Goal: Use online tool/utility: Utilize a website feature to perform a specific function

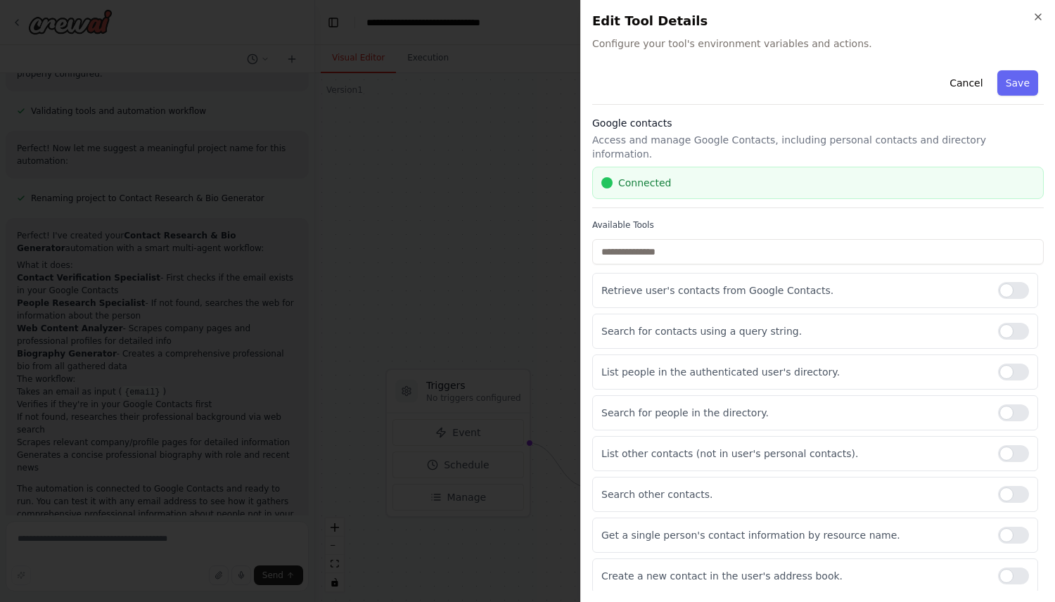
scroll to position [891, 0]
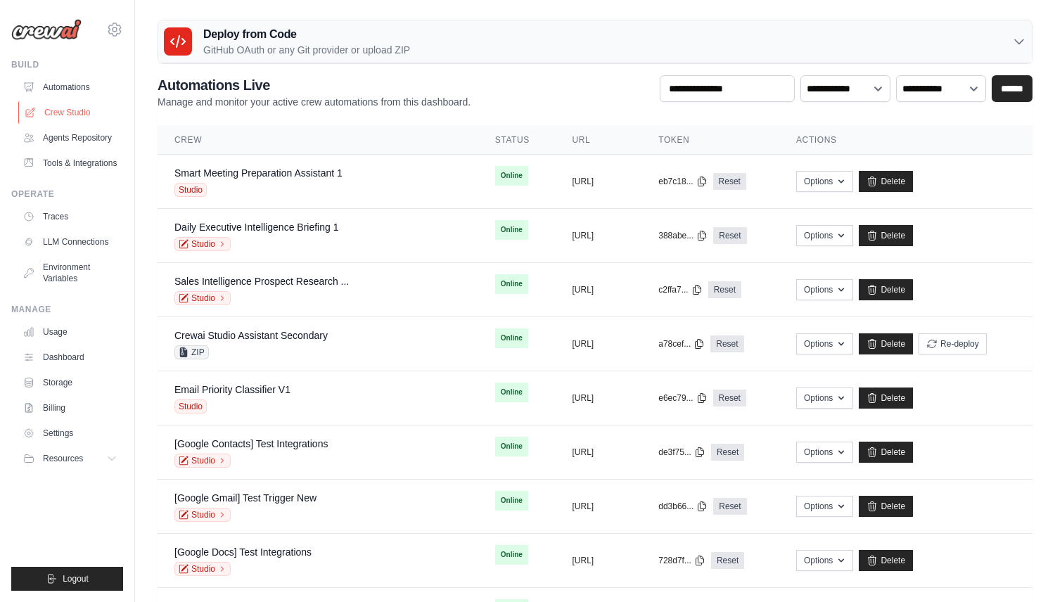
click at [67, 116] on link "Crew Studio" at bounding box center [71, 112] width 106 height 23
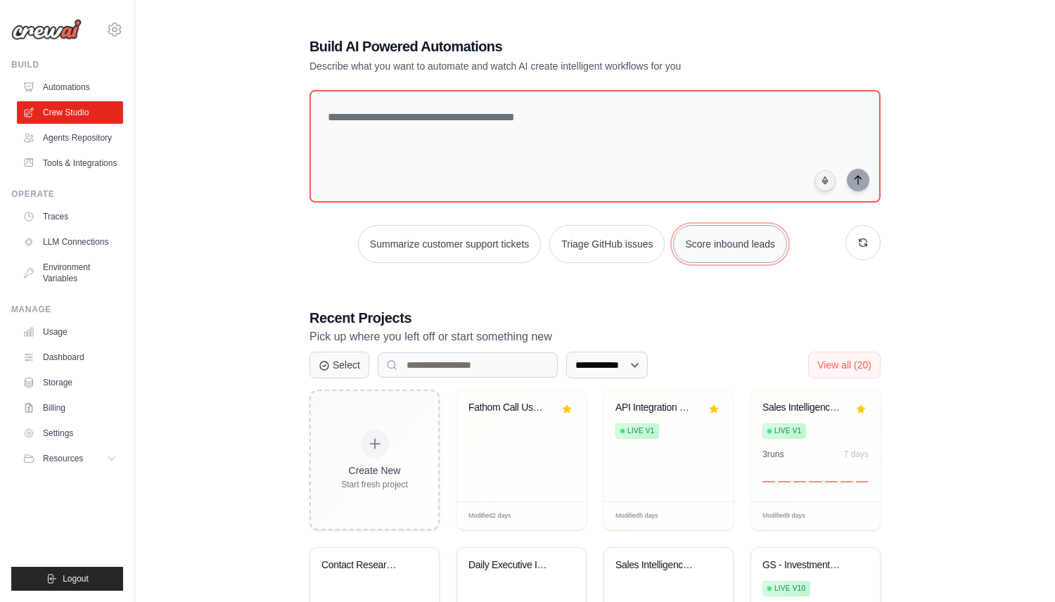
click at [734, 242] on button "Score inbound leads" at bounding box center [730, 244] width 114 height 38
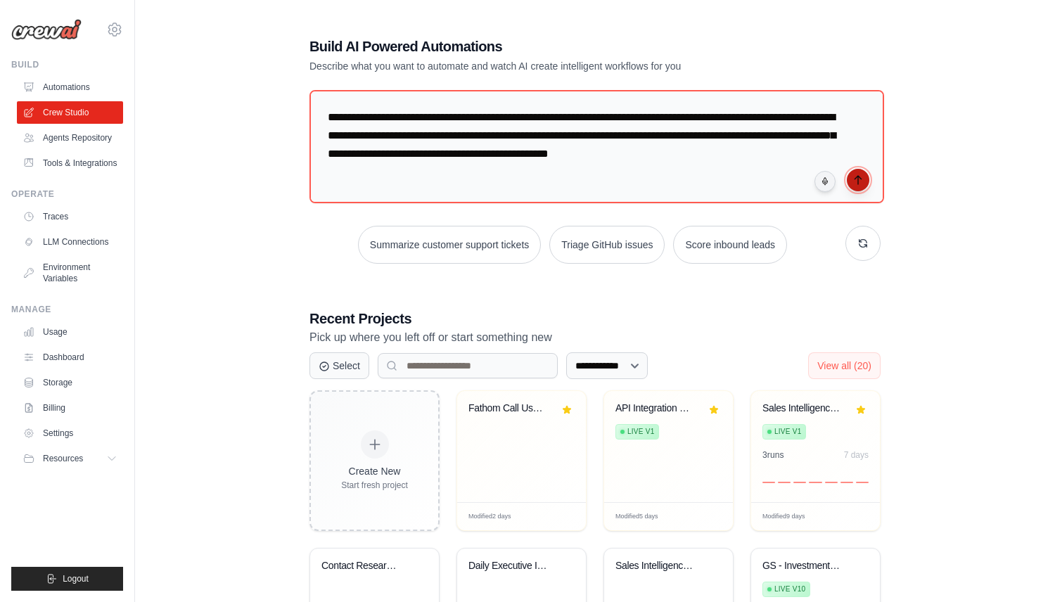
click at [865, 177] on button "submit" at bounding box center [858, 180] width 23 height 23
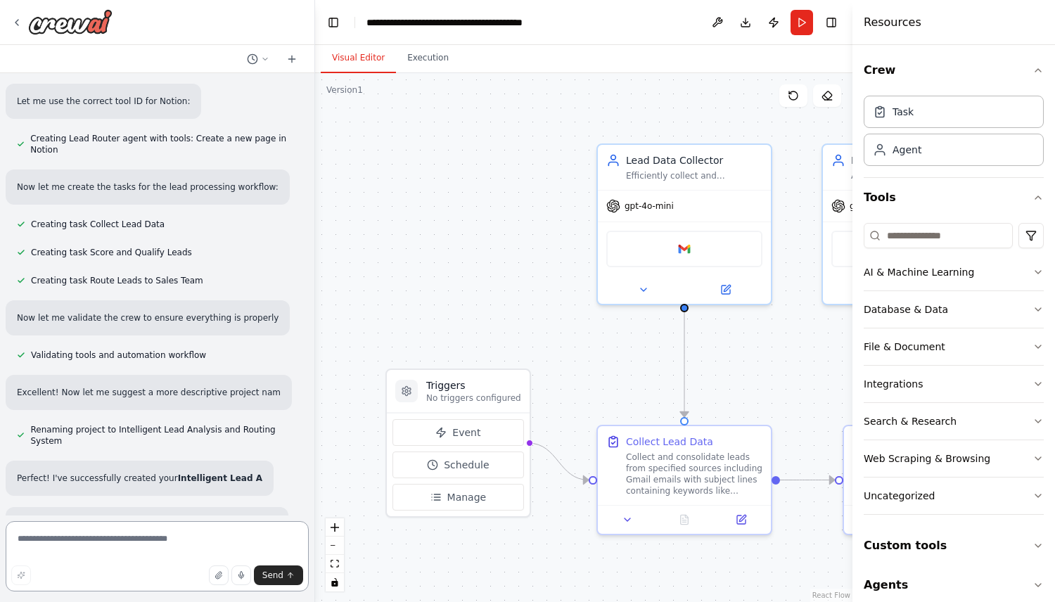
scroll to position [958, 0]
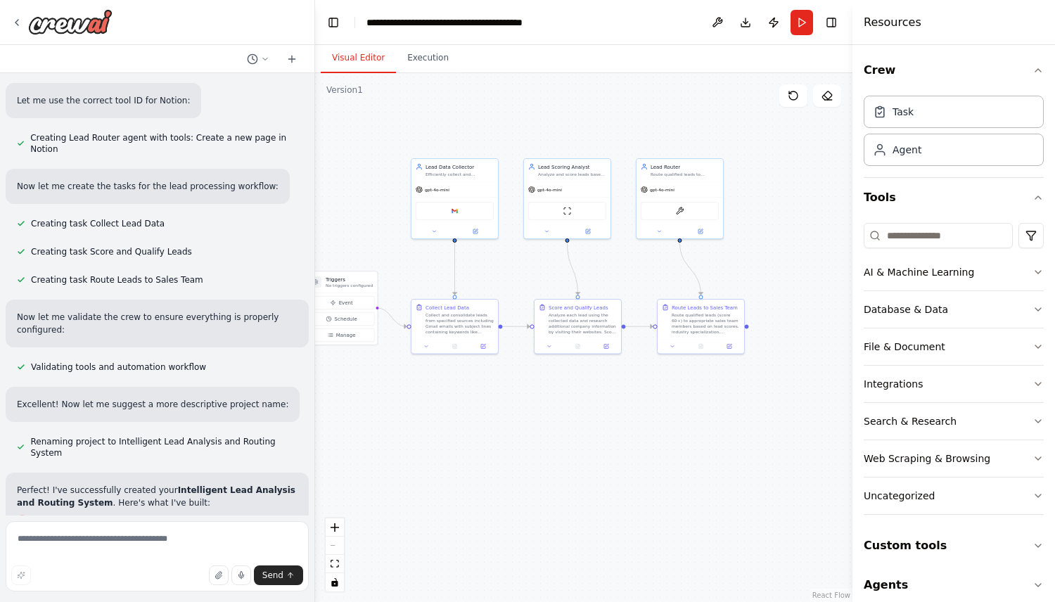
drag, startPoint x: 454, startPoint y: 177, endPoint x: 314, endPoint y: 174, distance: 139.3
click at [314, 174] on div "Develop a crew that analyzes incoming sales leads from various sources (website…" at bounding box center [527, 301] width 1055 height 602
click at [8, 21] on div at bounding box center [157, 22] width 314 height 45
click at [14, 22] on icon at bounding box center [16, 22] width 11 height 11
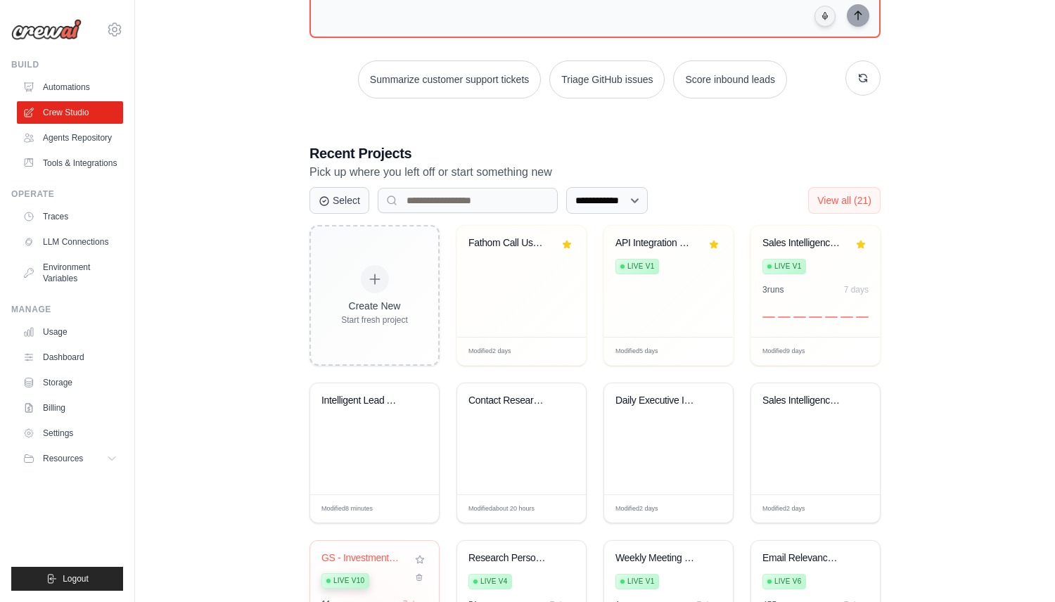
scroll to position [171, 0]
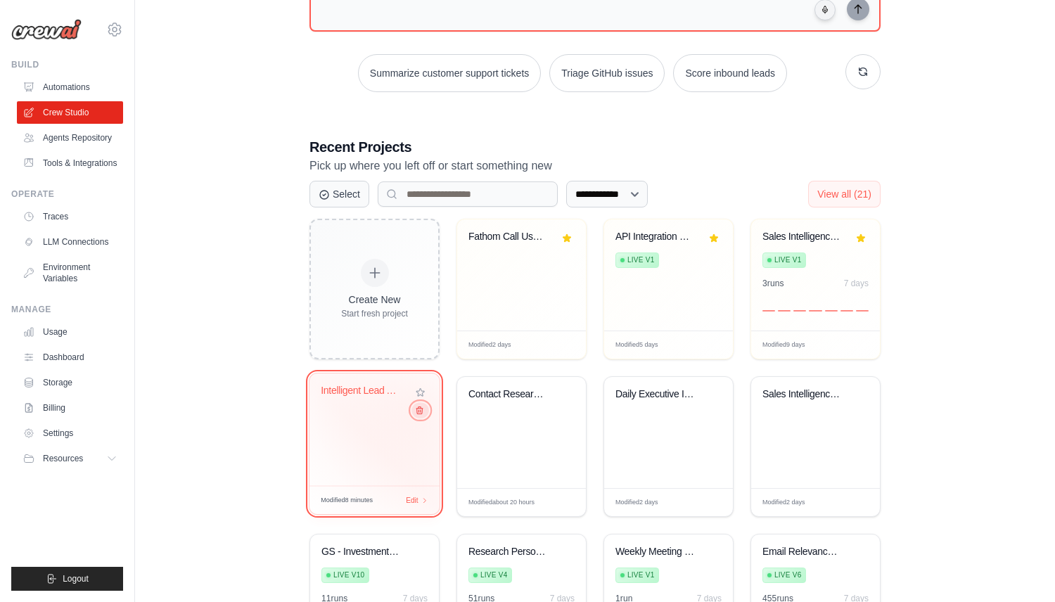
click at [418, 412] on icon at bounding box center [419, 410] width 9 height 9
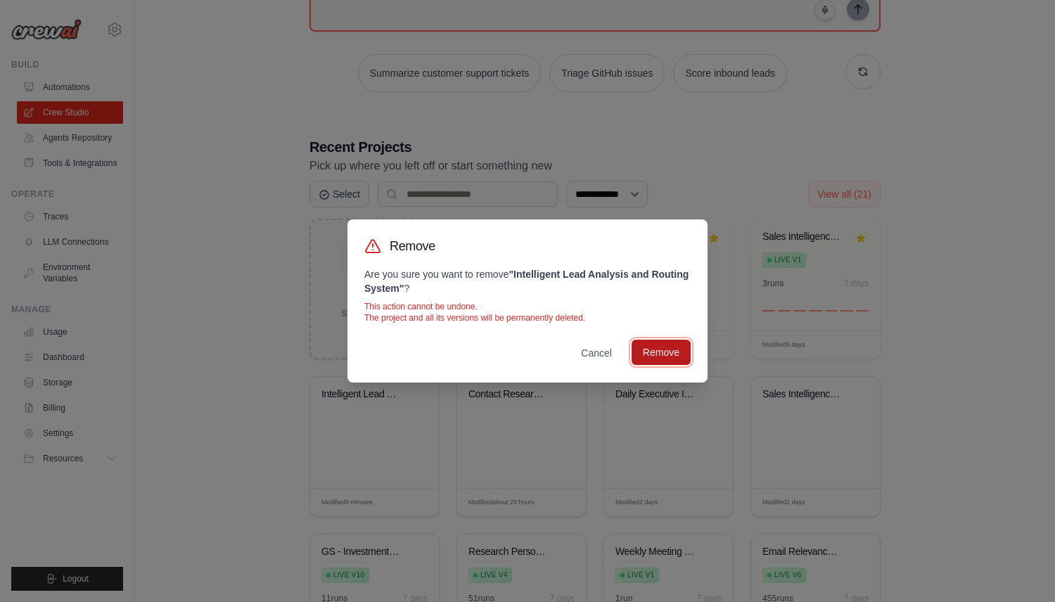
click at [663, 349] on button "Remove" at bounding box center [661, 352] width 59 height 25
